Goal: Task Accomplishment & Management: Manage account settings

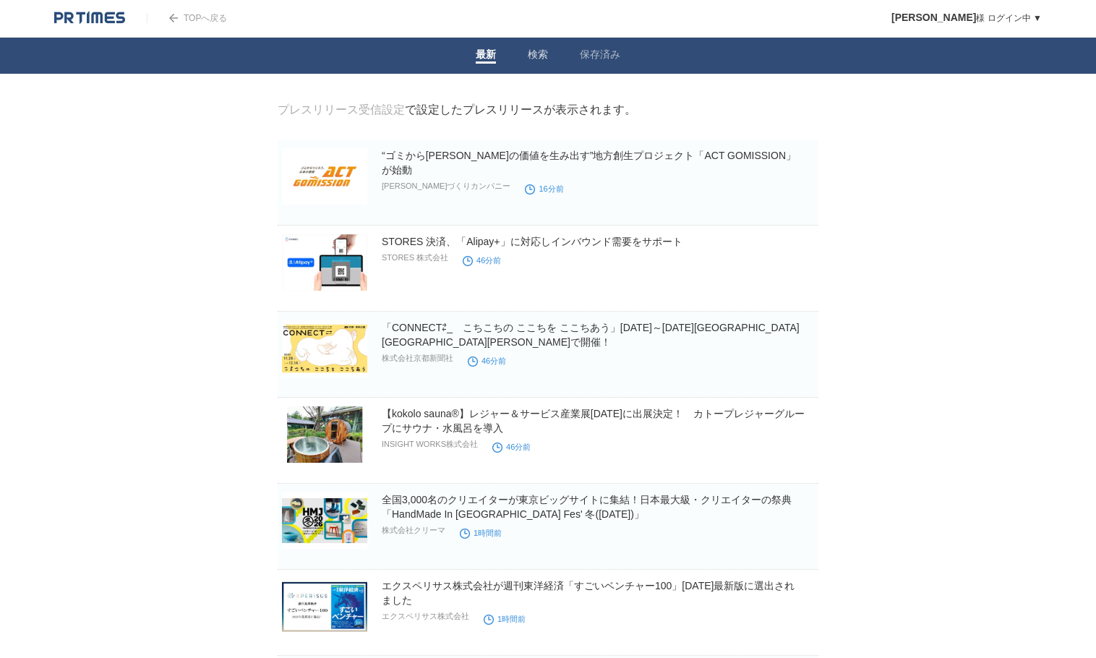
click at [599, 54] on link "保存済み" at bounding box center [600, 55] width 40 height 15
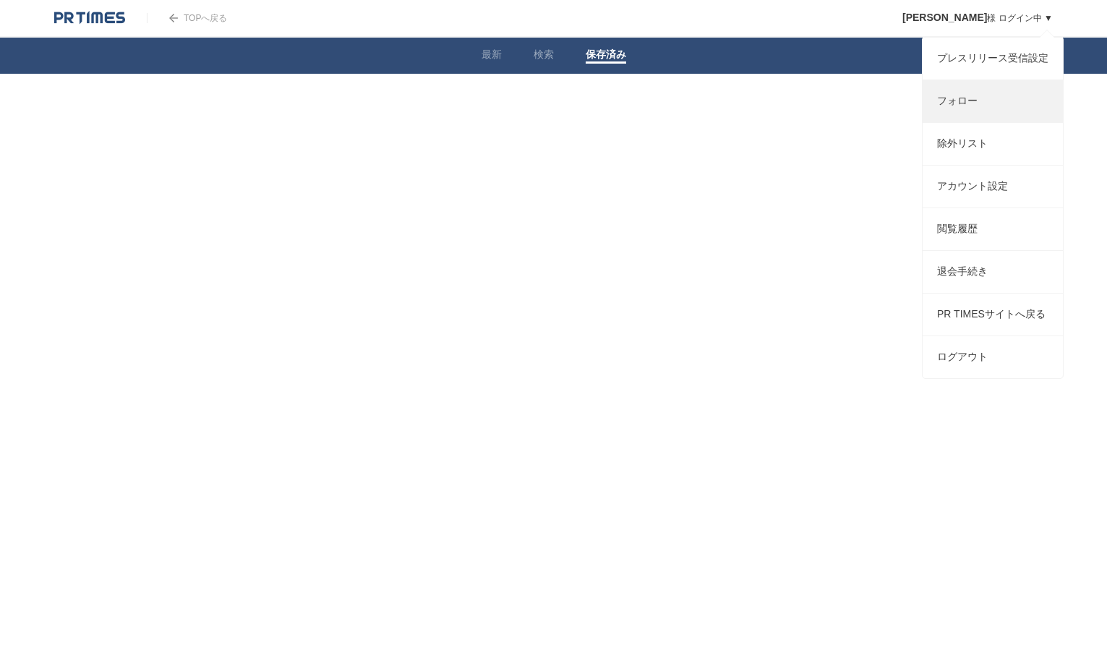
click at [990, 117] on link "フォロー" at bounding box center [992, 101] width 140 height 42
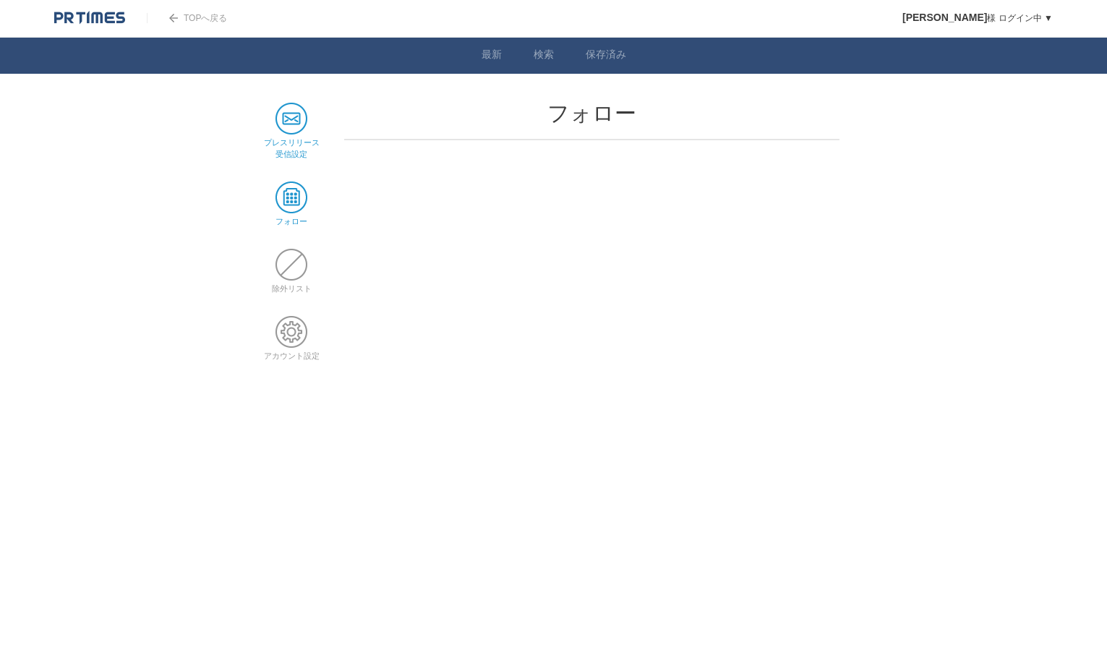
click at [293, 121] on span at bounding box center [291, 119] width 32 height 32
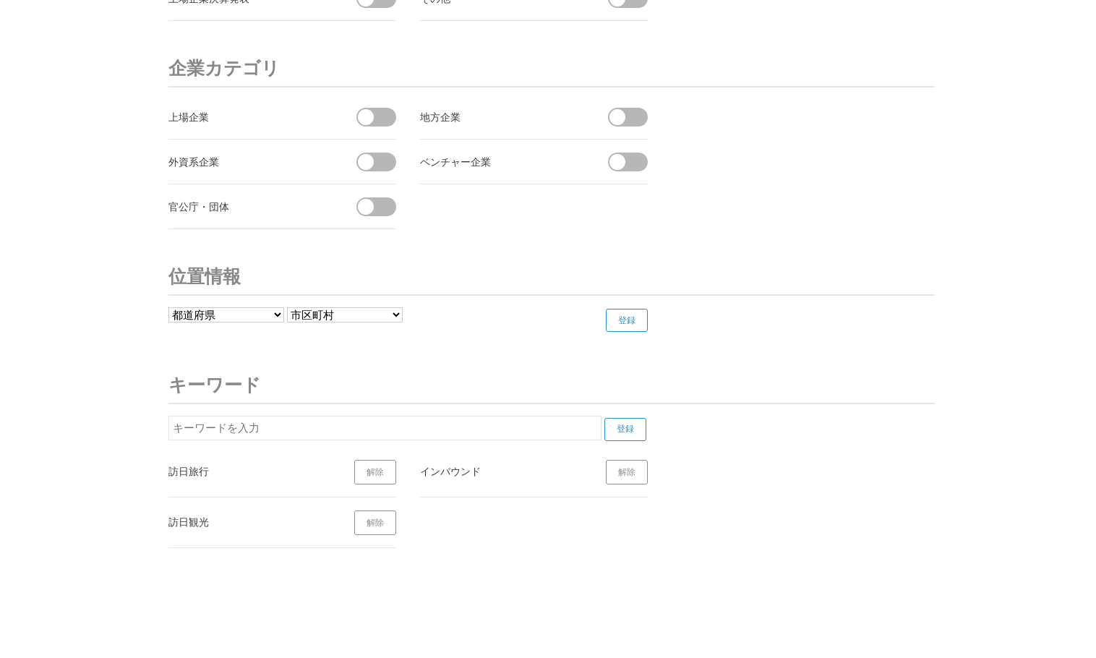
scroll to position [5484, 0]
